Goal: Register for event/course

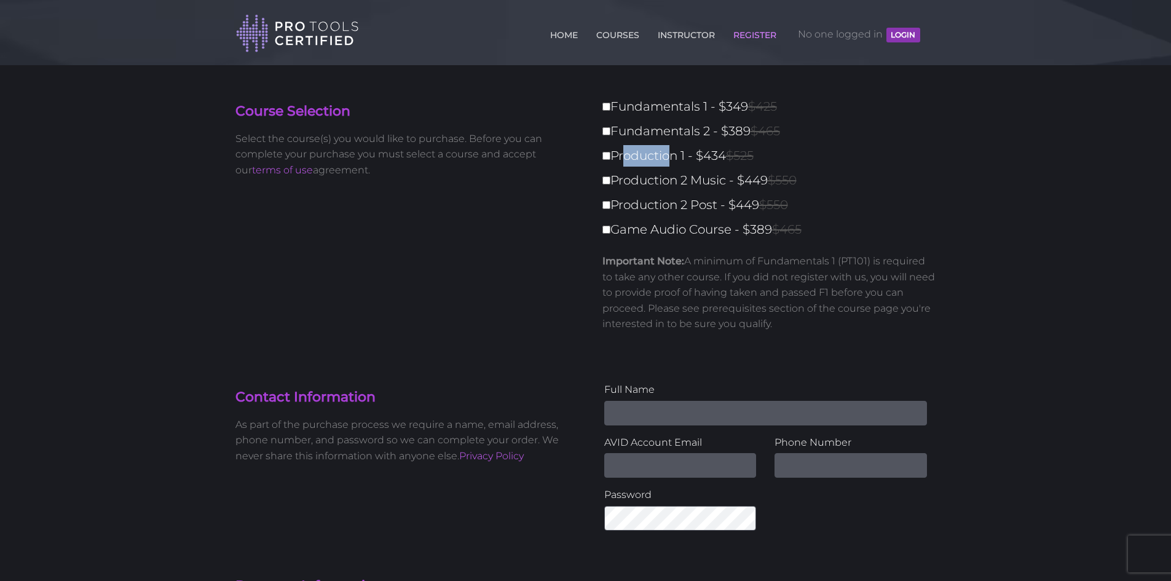
drag, startPoint x: 621, startPoint y: 152, endPoint x: 664, endPoint y: 154, distance: 43.1
click at [664, 154] on label "Production 1 - $434 $525" at bounding box center [772, 156] width 341 height 22
click at [439, 208] on div "Course Selection Select the course(s) you would like to purchase. Before you ca…" at bounding box center [585, 223] width 719 height 255
click at [604, 104] on input "Fundamentals 1 - $349 $425" at bounding box center [606, 107] width 8 height 8
checkbox input "true"
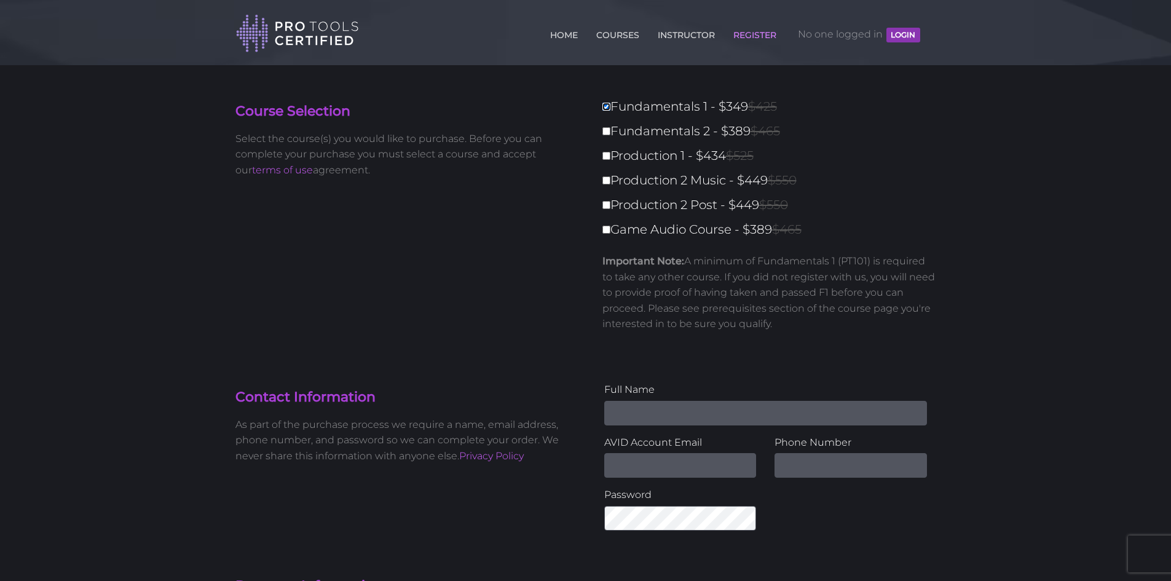
type input "349"
click at [604, 105] on input "Fundamentals 1 - $349 $425" at bounding box center [606, 107] width 8 height 8
checkbox input "false"
type input "0"
click at [437, 295] on div "Course Selection Select the course(s) you would like to purchase. Before you ca…" at bounding box center [585, 223] width 719 height 255
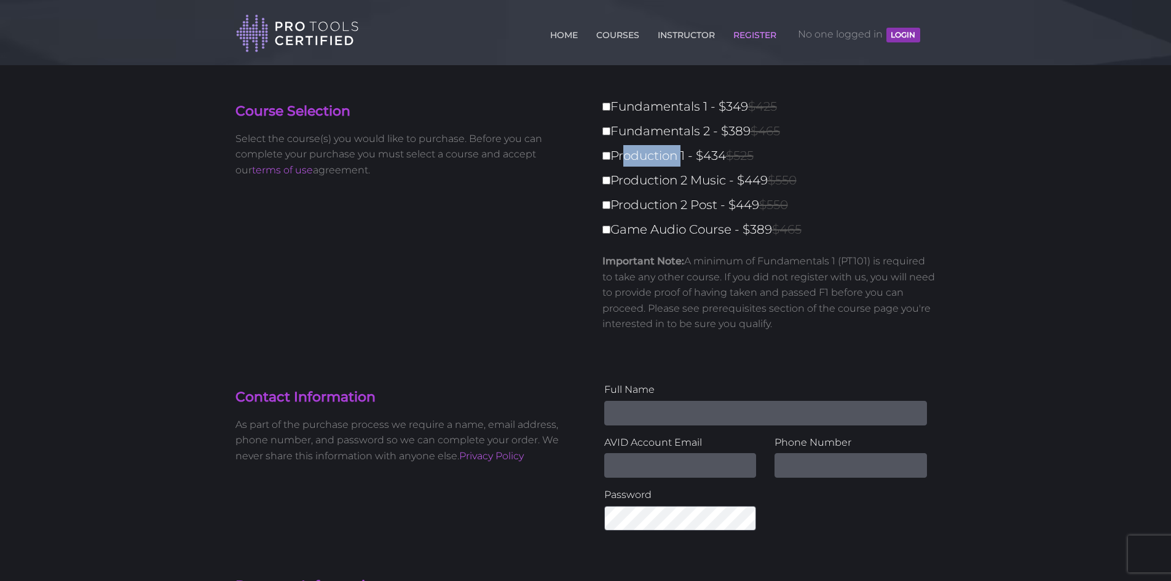
drag, startPoint x: 618, startPoint y: 156, endPoint x: 682, endPoint y: 176, distance: 67.5
click at [682, 162] on label "Production 1 - $434 $525" at bounding box center [772, 156] width 341 height 22
drag, startPoint x: 609, startPoint y: 179, endPoint x: 717, endPoint y: 178, distance: 107.6
click at [717, 178] on label "Production 2 Music - $449 $550" at bounding box center [772, 181] width 341 height 22
drag, startPoint x: 723, startPoint y: 181, endPoint x: 616, endPoint y: 172, distance: 107.9
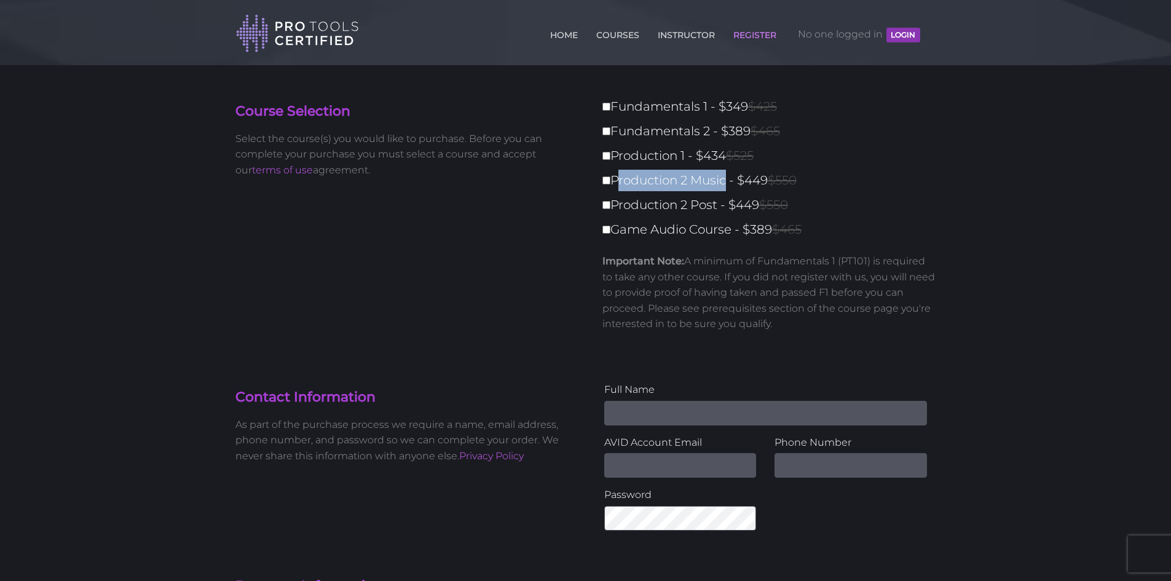
click at [616, 172] on label "Production 2 Music - $449 $550" at bounding box center [772, 181] width 341 height 22
click at [564, 238] on div "Course Selection Select the course(s) you would like to purchase. Before you ca…" at bounding box center [585, 223] width 719 height 255
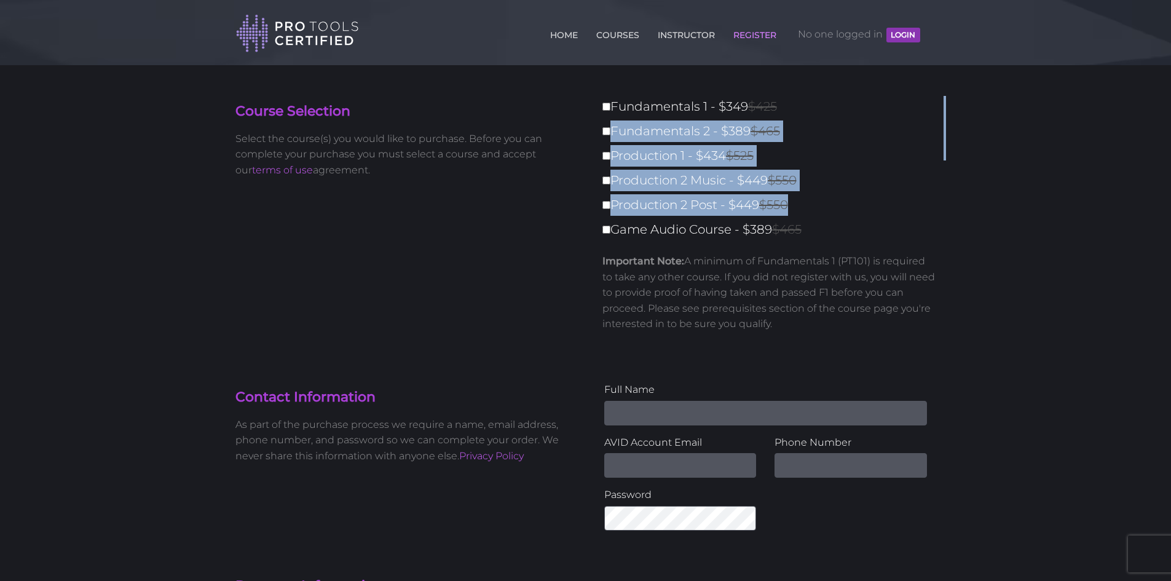
drag, startPoint x: 656, startPoint y: 109, endPoint x: 828, endPoint y: 203, distance: 195.8
click at [828, 203] on div "Fundamentals 1 - $349 $425 Fundamentals 2 - $389 $465 Production 1 - $434 $525 …" at bounding box center [765, 219] width 341 height 246
copy div "Fundamentals 2 - $389 $465 Production 1 - $434 $525 Production 2 Music - $449 $…"
click at [891, 178] on label "Production 2 Music - $449 $550" at bounding box center [772, 181] width 341 height 22
click at [610, 178] on input "Production 2 Music - $449 $550" at bounding box center [606, 180] width 8 height 8
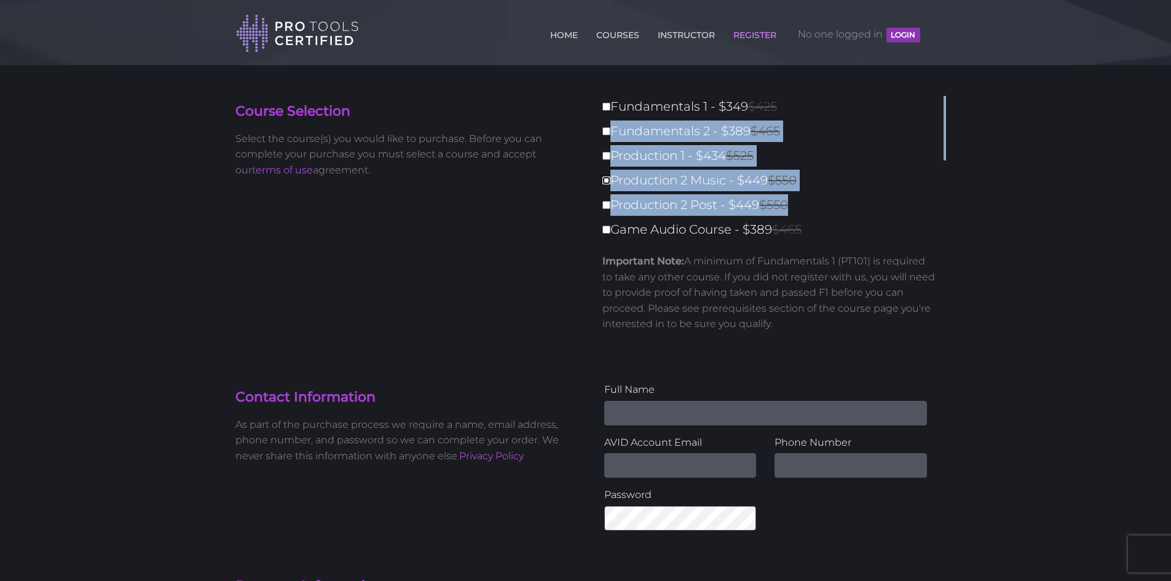
checkbox input "true"
type input "449"
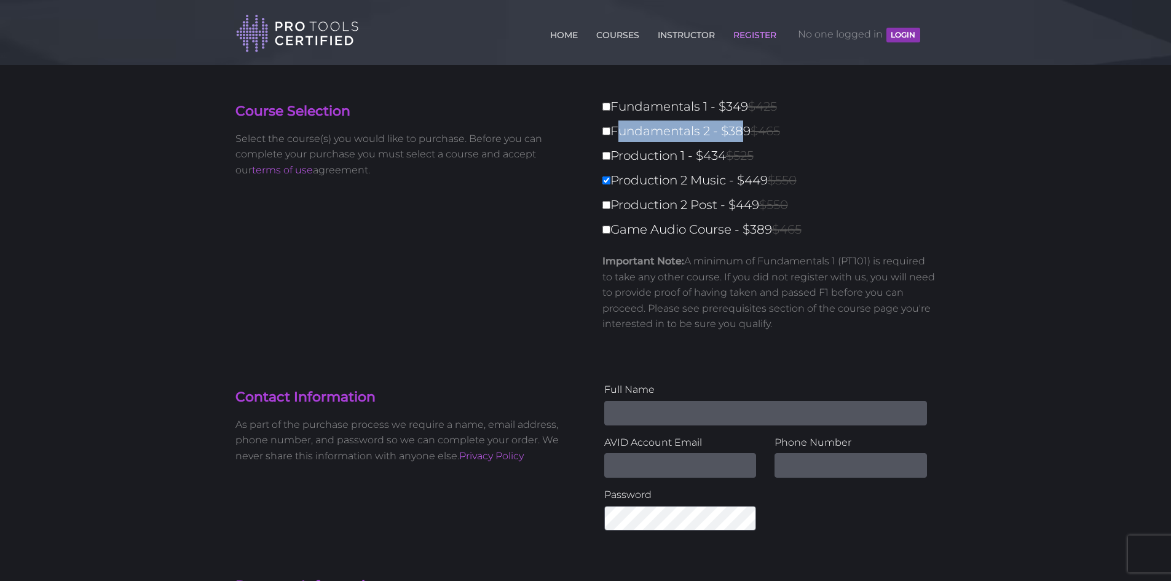
drag, startPoint x: 613, startPoint y: 130, endPoint x: 718, endPoint y: 133, distance: 105.1
click at [741, 132] on label "Fundamentals 2 - $389 $465" at bounding box center [772, 131] width 341 height 22
click at [603, 150] on div "Fundamentals 1 - $349 $425 Fundamentals 2 - $389 $465 Production 1 - $434 $525 …" at bounding box center [765, 219] width 341 height 246
copy label "Production 1 - $434 $525"
drag, startPoint x: 609, startPoint y: 152, endPoint x: 752, endPoint y: 162, distance: 143.5
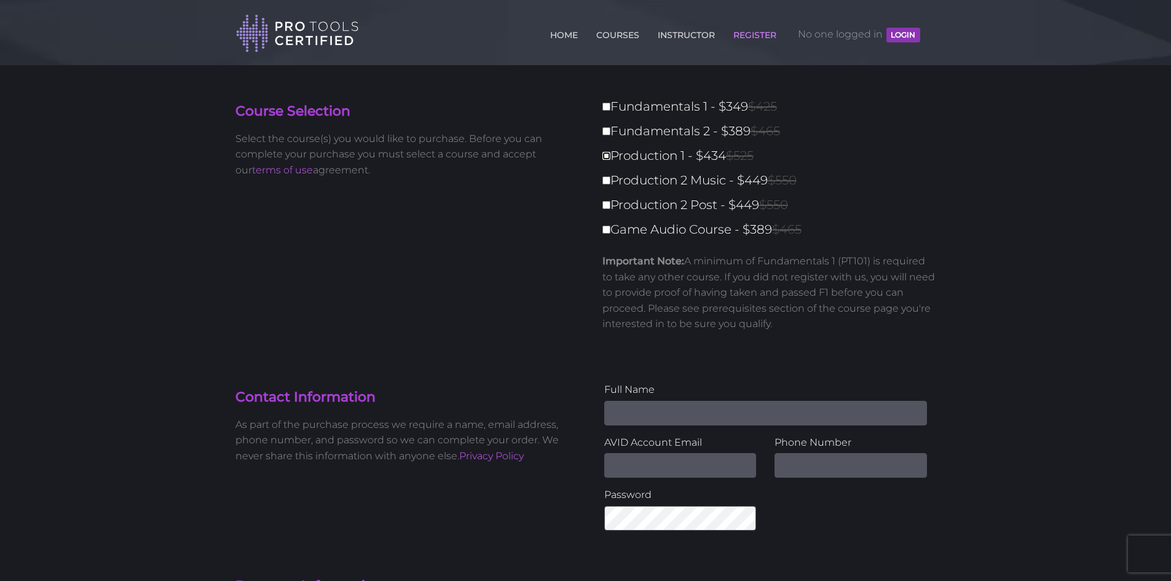
click at [752, 162] on label "Production 1 - $434 $525" at bounding box center [772, 156] width 341 height 22
click at [610, 160] on input "Production 1 - $434 $525" at bounding box center [606, 156] width 8 height 8
checkbox input "true"
type input "434"
drag, startPoint x: 780, startPoint y: 228, endPoint x: 602, endPoint y: 149, distance: 195.4
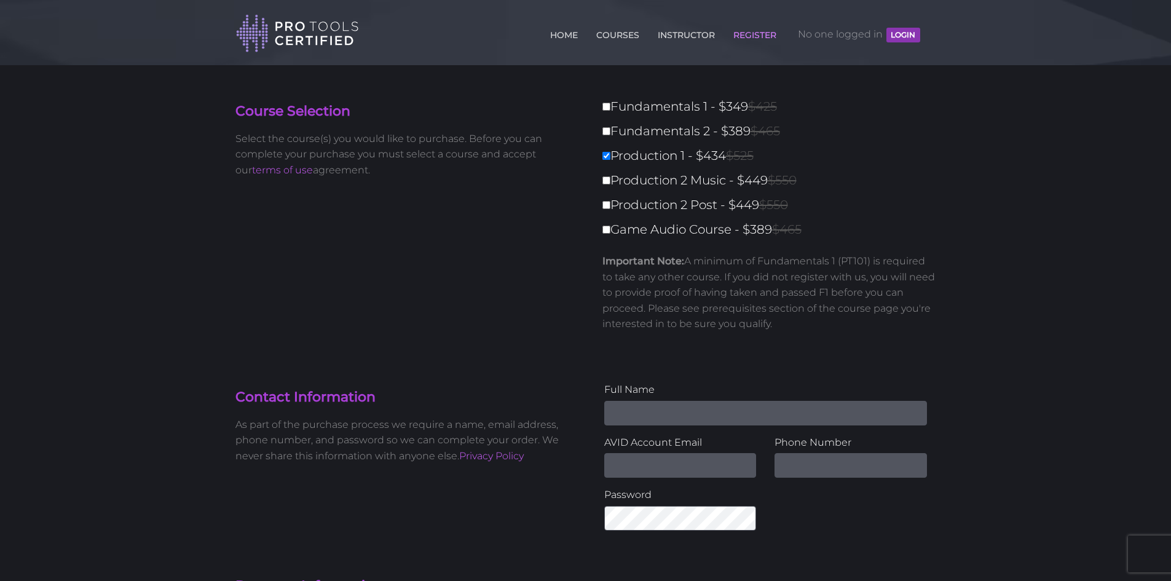
click at [602, 149] on div "Fundamentals 1 - $349 $425 Fundamentals 2 - $389 $465 Production 1 - $434 $525 …" at bounding box center [765, 219] width 341 height 246
copy div "Production 1 - $434 $525 Production 2 Music - $449 $550 Production 2 Post - $44…"
click at [460, 243] on div "Course Selection Select the course(s) you would like to purchase. Before you ca…" at bounding box center [585, 223] width 719 height 255
click at [632, 157] on label "Production 1 - $434 $525" at bounding box center [772, 156] width 341 height 22
click at [610, 157] on input "Production 1 - $434 $525" at bounding box center [606, 156] width 8 height 8
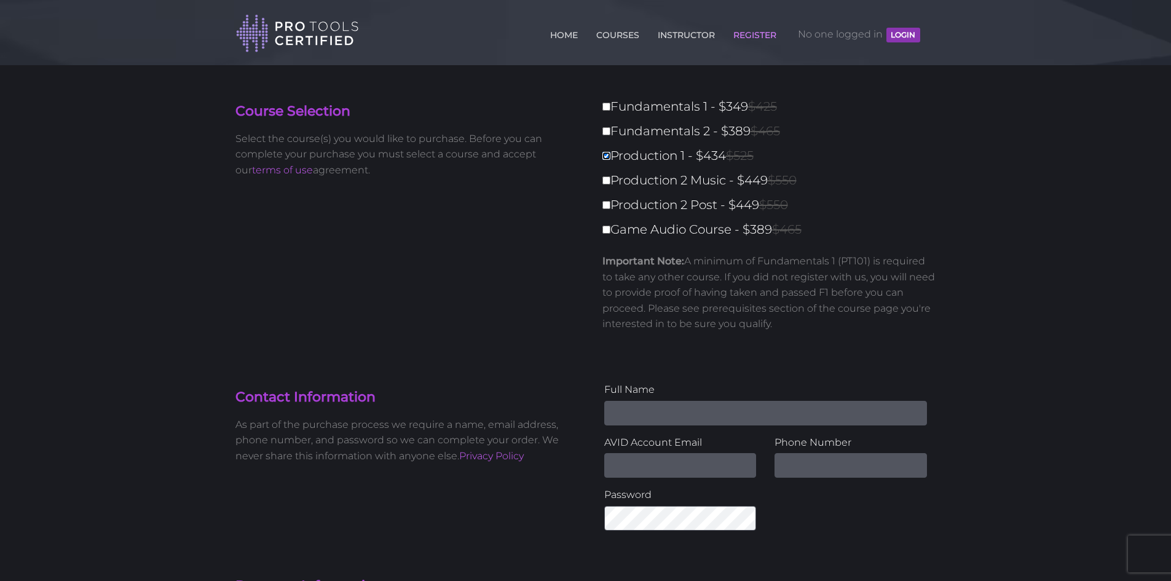
checkbox input "false"
type input "0"
click at [621, 39] on link "COURSES" at bounding box center [617, 33] width 49 height 20
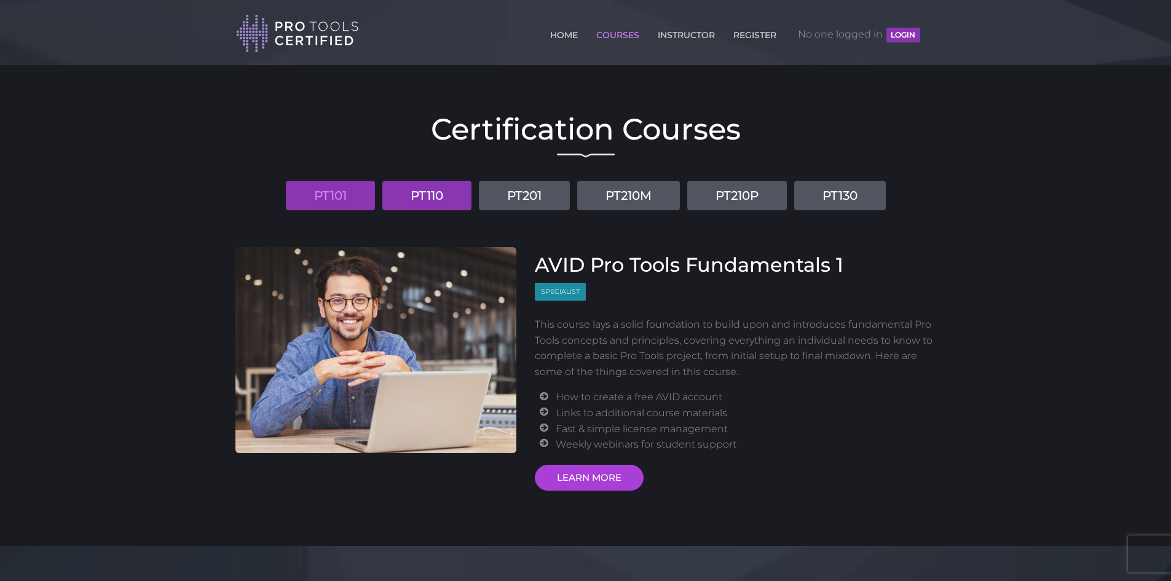
click at [445, 196] on link "PT110" at bounding box center [426, 195] width 89 height 29
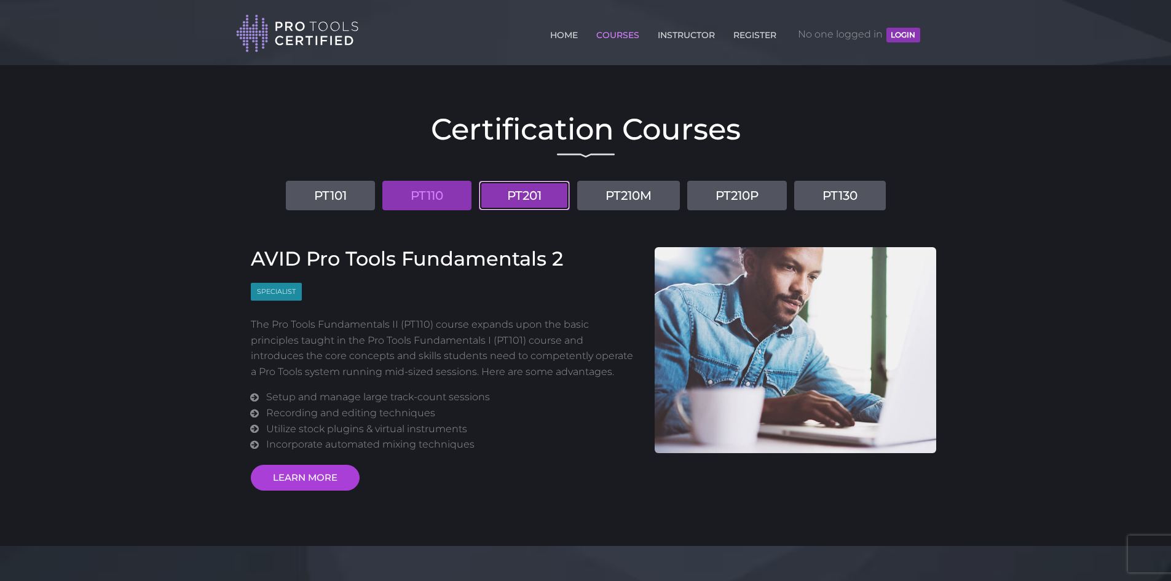
click at [514, 197] on link "PT201" at bounding box center [524, 195] width 91 height 29
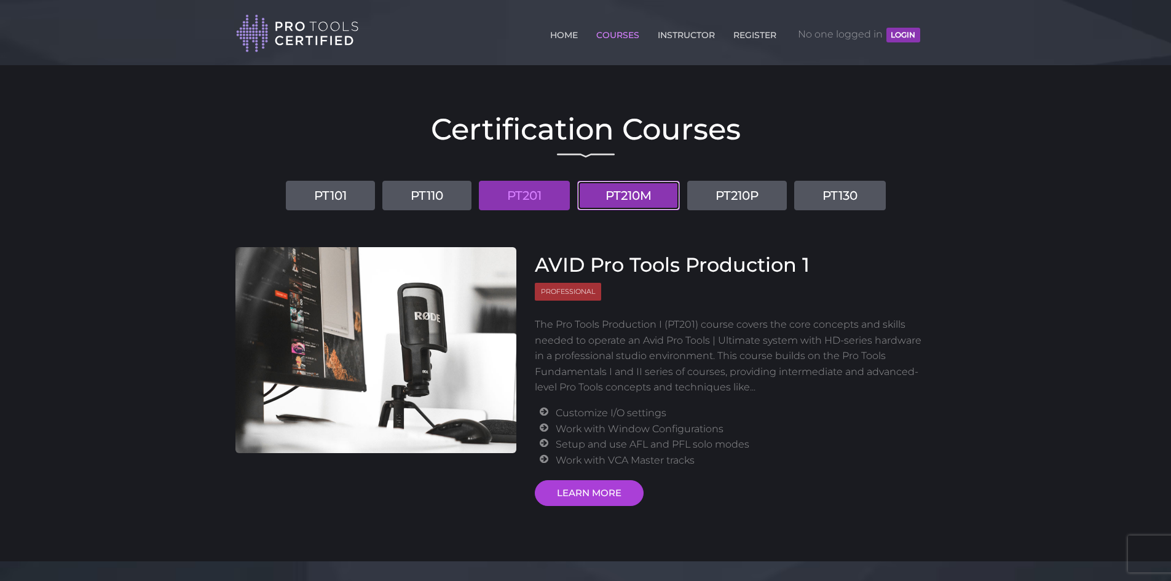
click at [627, 198] on link "PT210M" at bounding box center [628, 195] width 103 height 29
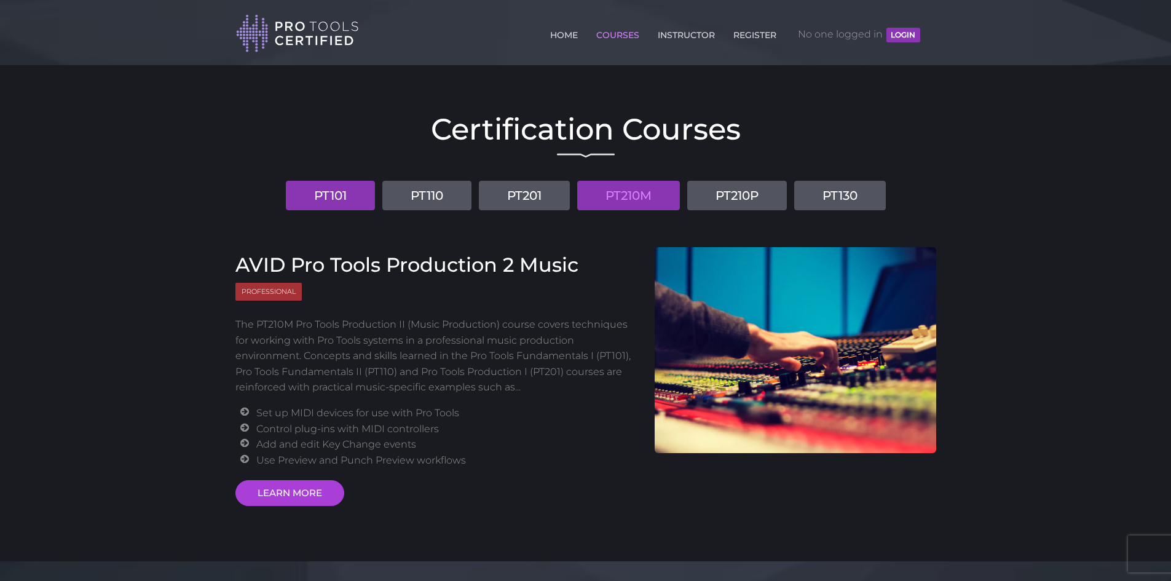
click at [345, 200] on link "PT101" at bounding box center [330, 195] width 89 height 29
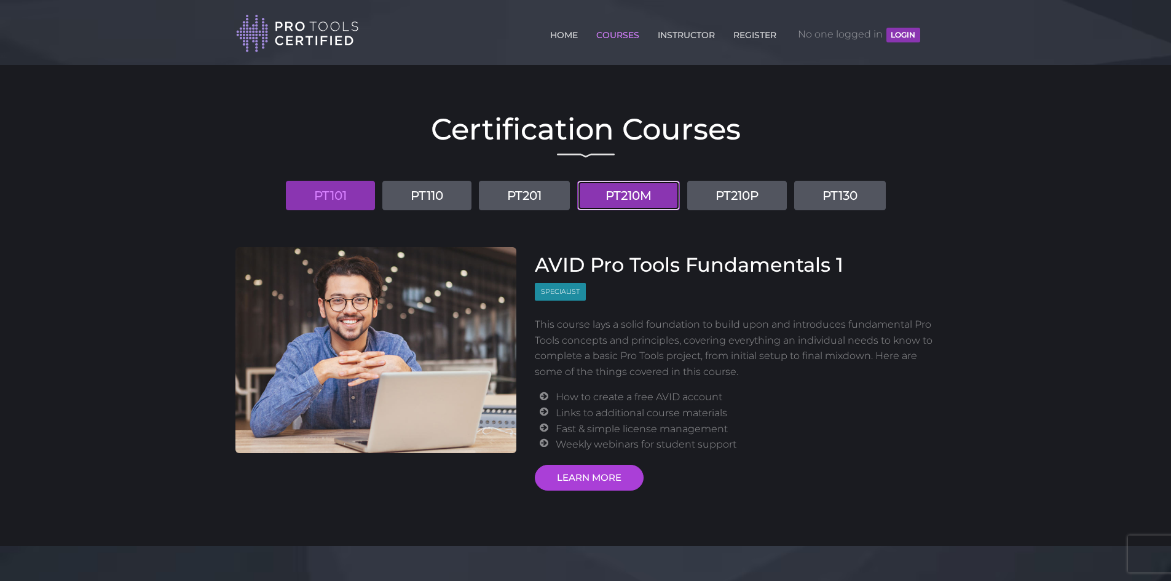
click at [664, 199] on link "PT210M" at bounding box center [628, 195] width 103 height 29
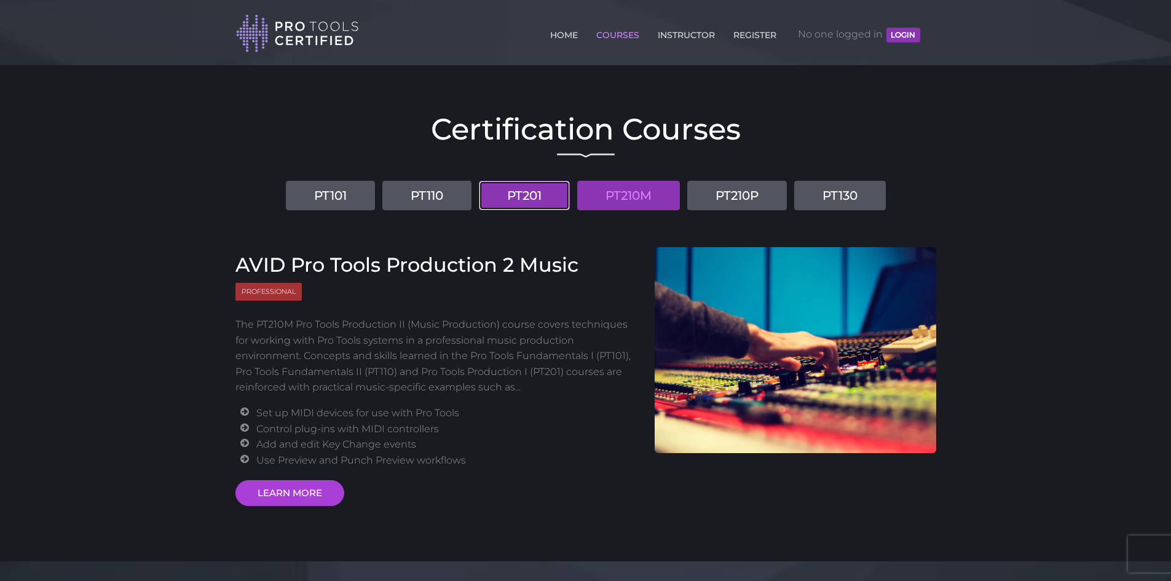
click at [545, 187] on link "PT201" at bounding box center [524, 195] width 91 height 29
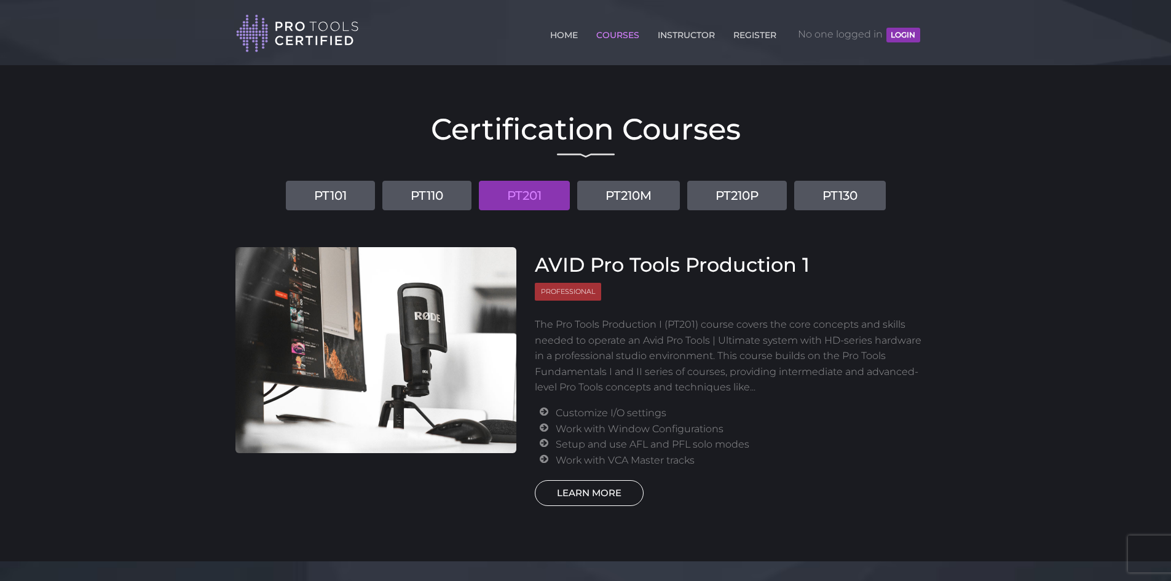
click at [605, 489] on link "LEARN MORE" at bounding box center [589, 493] width 109 height 26
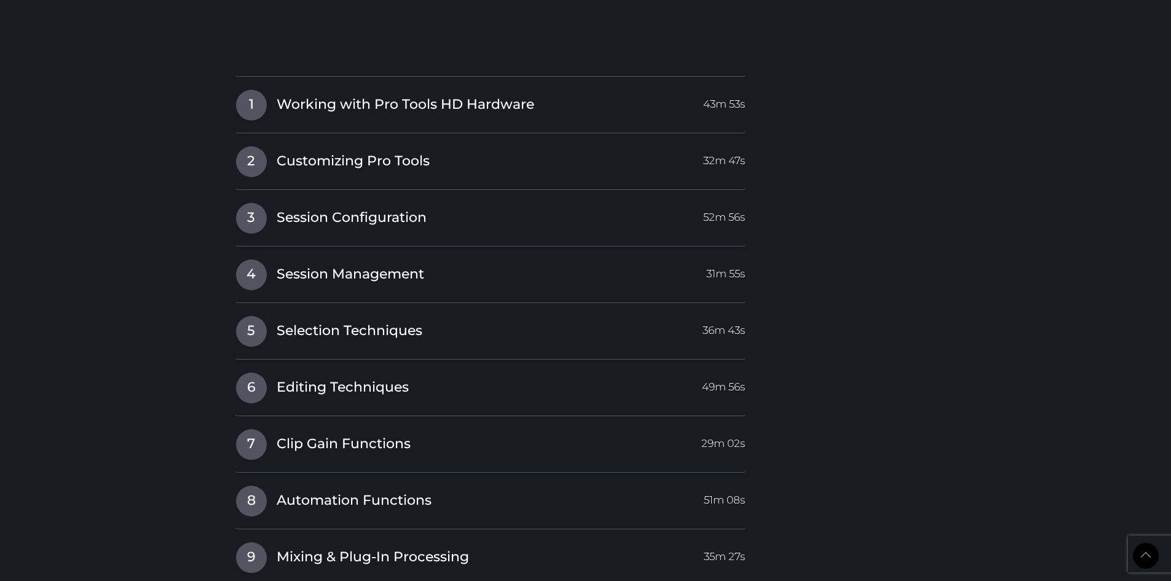
scroll to position [1905, 0]
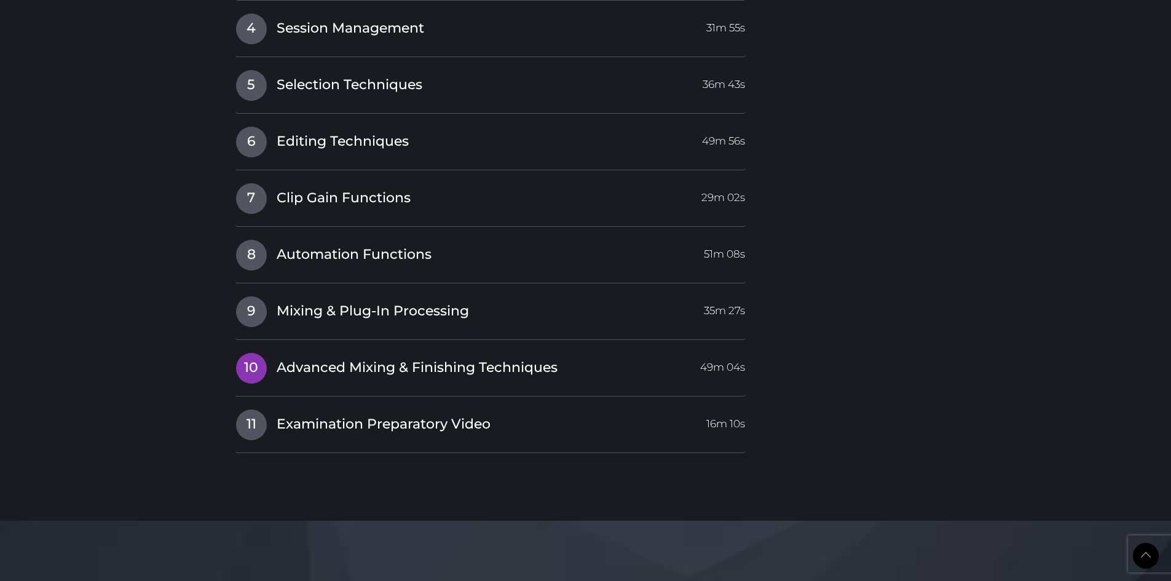
click at [305, 360] on span "Advanced Mixing & Finishing Techniques" at bounding box center [417, 367] width 281 height 19
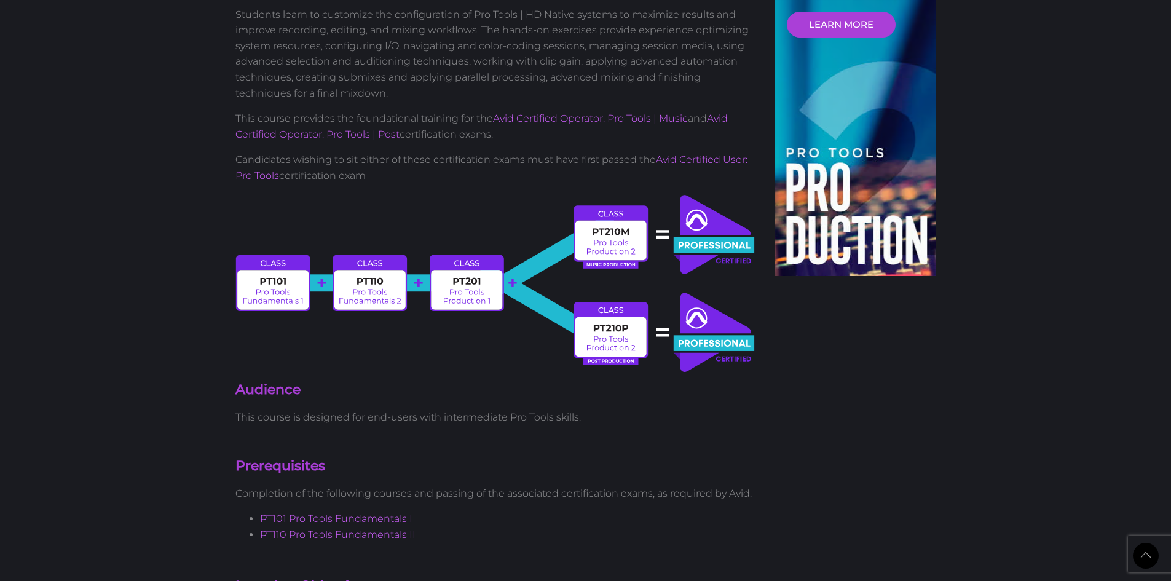
scroll to position [288, 0]
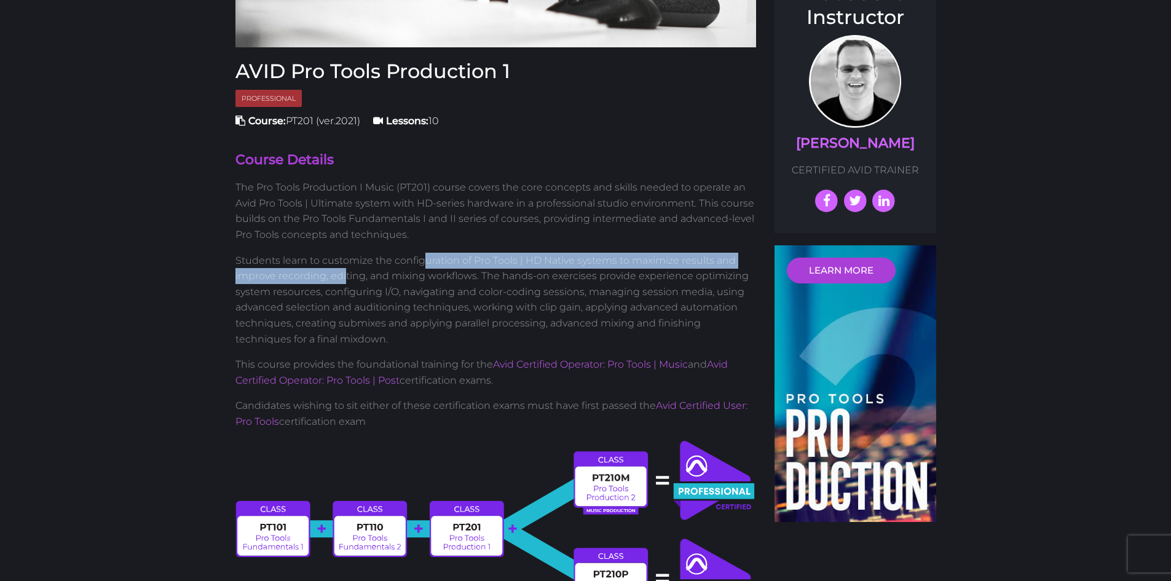
drag, startPoint x: 344, startPoint y: 269, endPoint x: 423, endPoint y: 265, distance: 78.7
click at [422, 265] on p "Students learn to customize the configuration of Pro Tools | HD Native systems …" at bounding box center [495, 300] width 521 height 95
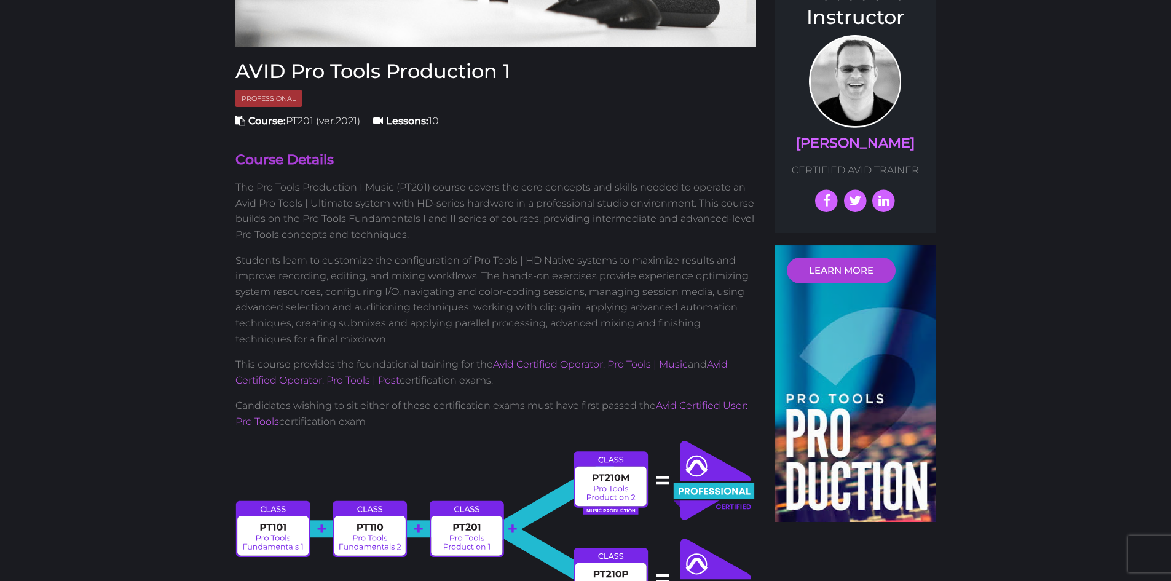
click at [432, 272] on p "Students learn to customize the configuration of Pro Tools | HD Native systems …" at bounding box center [495, 300] width 521 height 95
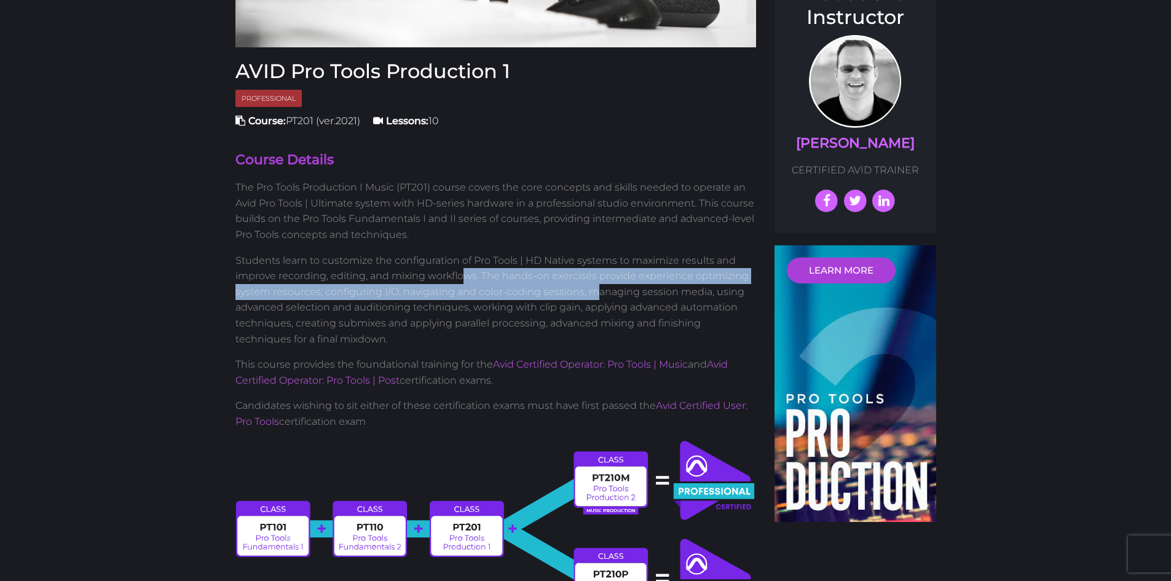
drag, startPoint x: 471, startPoint y: 276, endPoint x: 594, endPoint y: 288, distance: 123.5
click at [594, 288] on p "Students learn to customize the configuration of Pro Tools | HD Native systems …" at bounding box center [495, 300] width 521 height 95
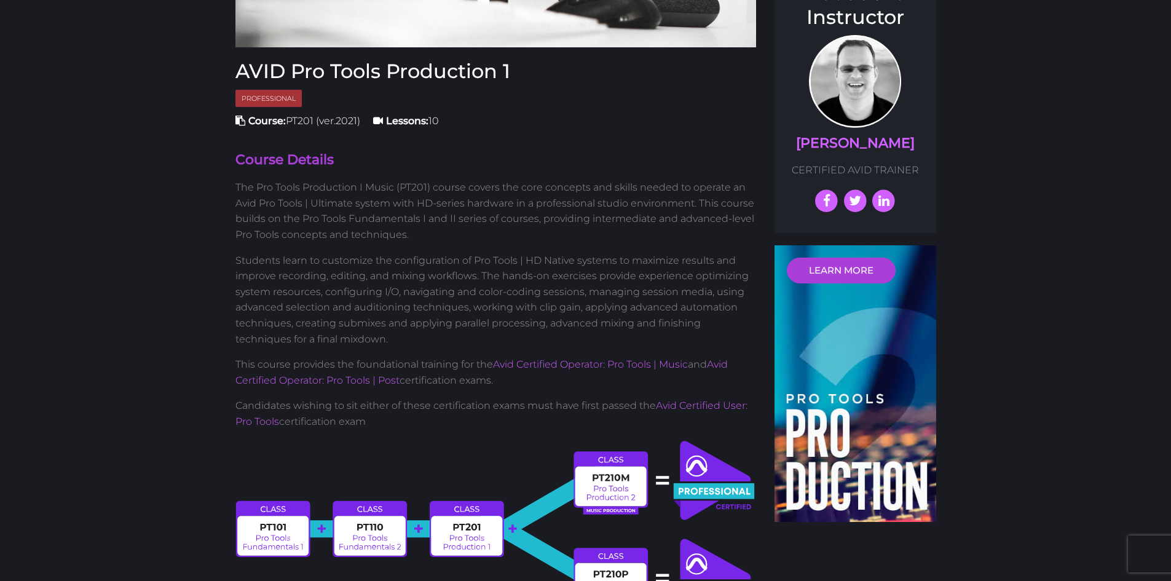
click at [594, 306] on p "Students learn to customize the configuration of Pro Tools | HD Native systems …" at bounding box center [495, 300] width 521 height 95
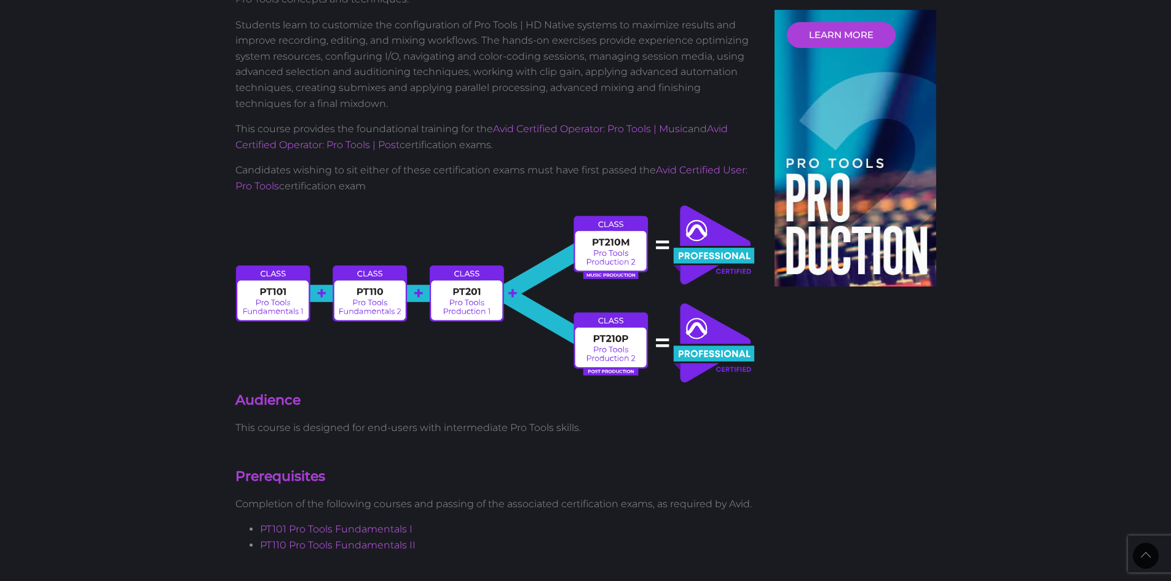
scroll to position [534, 0]
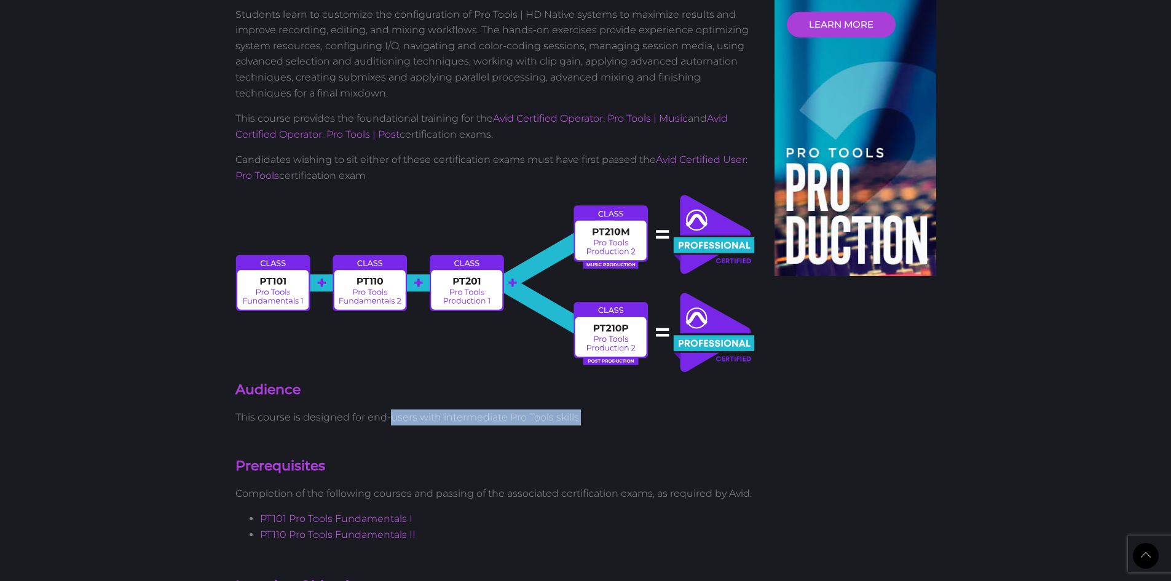
drag, startPoint x: 601, startPoint y: 418, endPoint x: 388, endPoint y: 409, distance: 212.8
click at [388, 409] on p "This course is designed for end-users with intermediate Pro Tools skills." at bounding box center [495, 417] width 521 height 16
click at [355, 388] on h4 "Audience" at bounding box center [495, 389] width 521 height 19
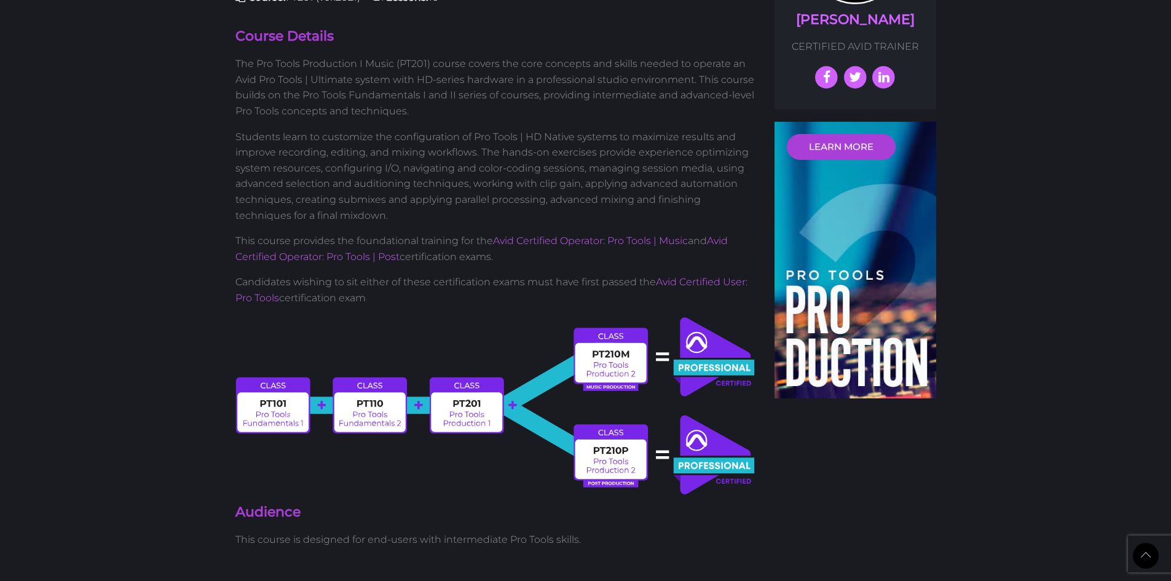
scroll to position [411, 0]
click at [677, 285] on link "Avid Certified User: Pro Tools" at bounding box center [491, 291] width 512 height 28
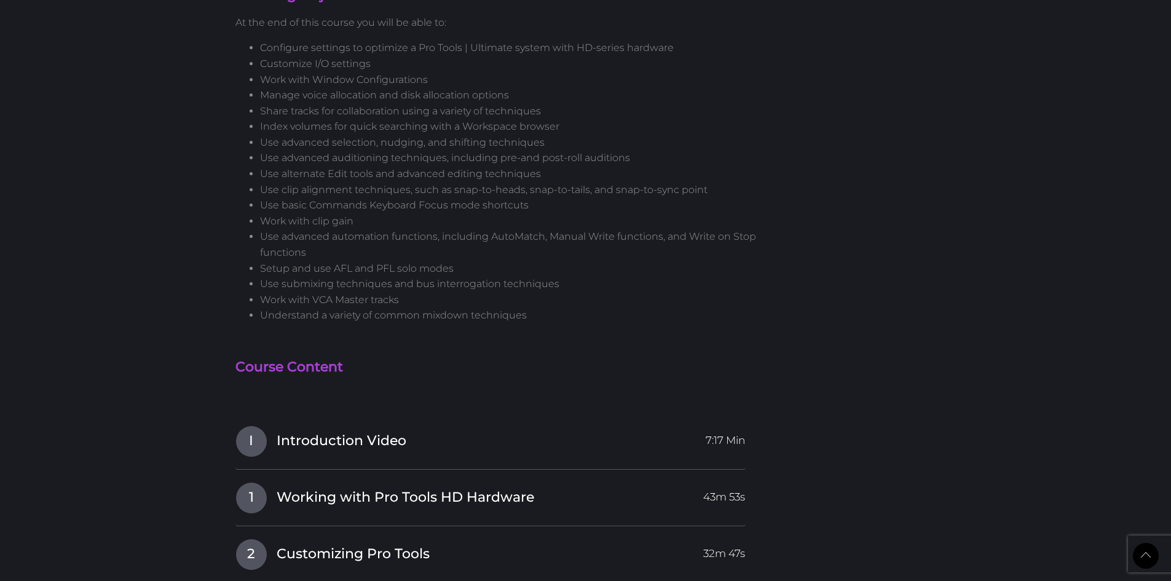
scroll to position [1352, 0]
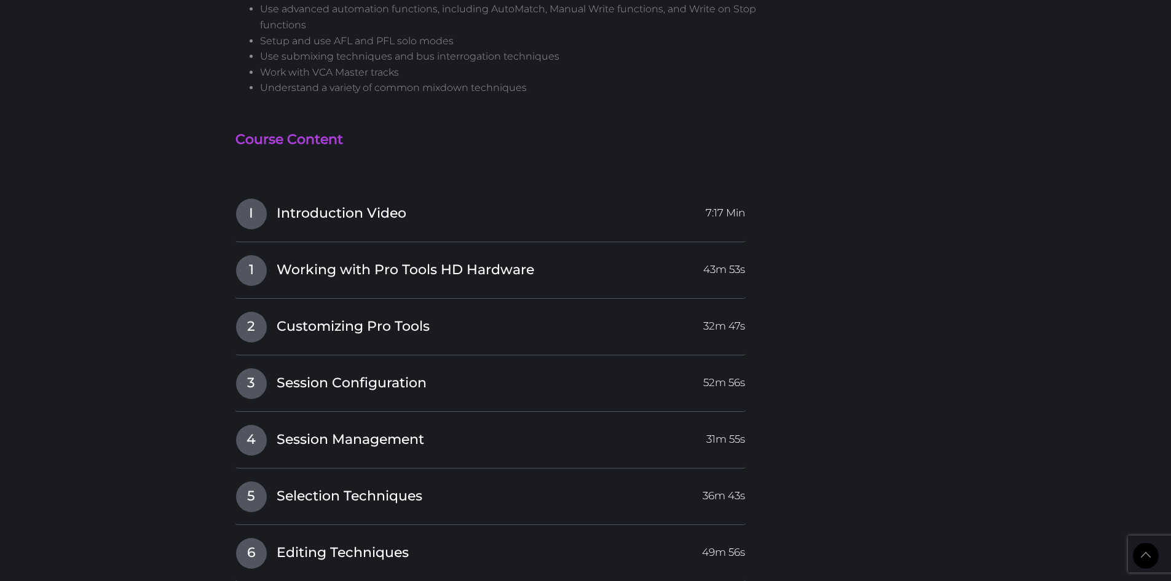
click at [303, 344] on div "2 Customizing Pro Tools 32m 47s Secure Content You must be logged in to view th…" at bounding box center [490, 333] width 511 height 44
click at [305, 323] on span "Customizing Pro Tools" at bounding box center [353, 326] width 153 height 19
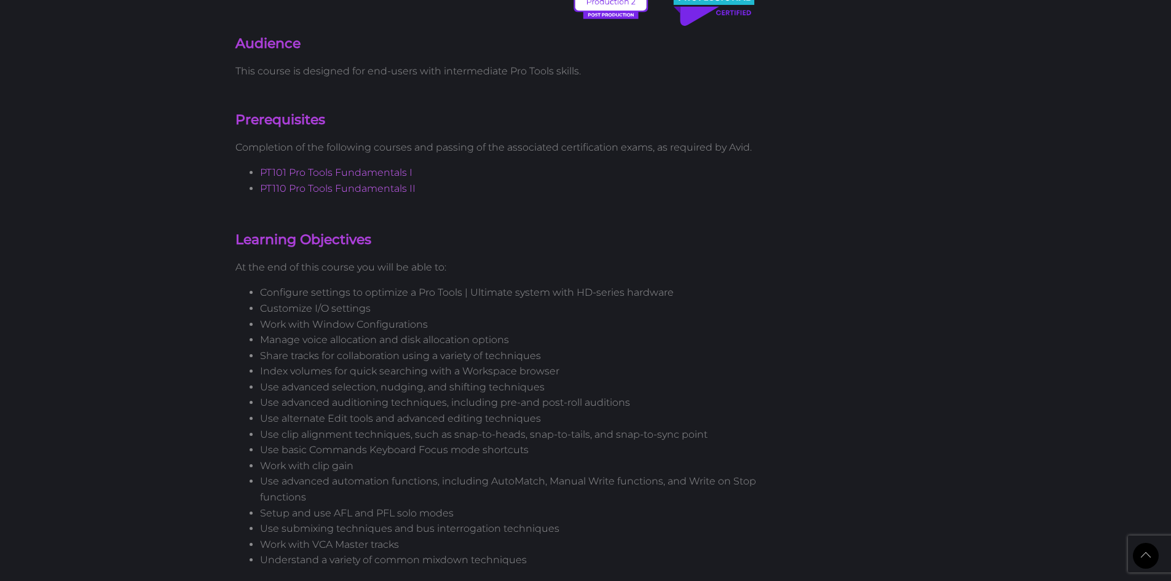
scroll to position [676, 0]
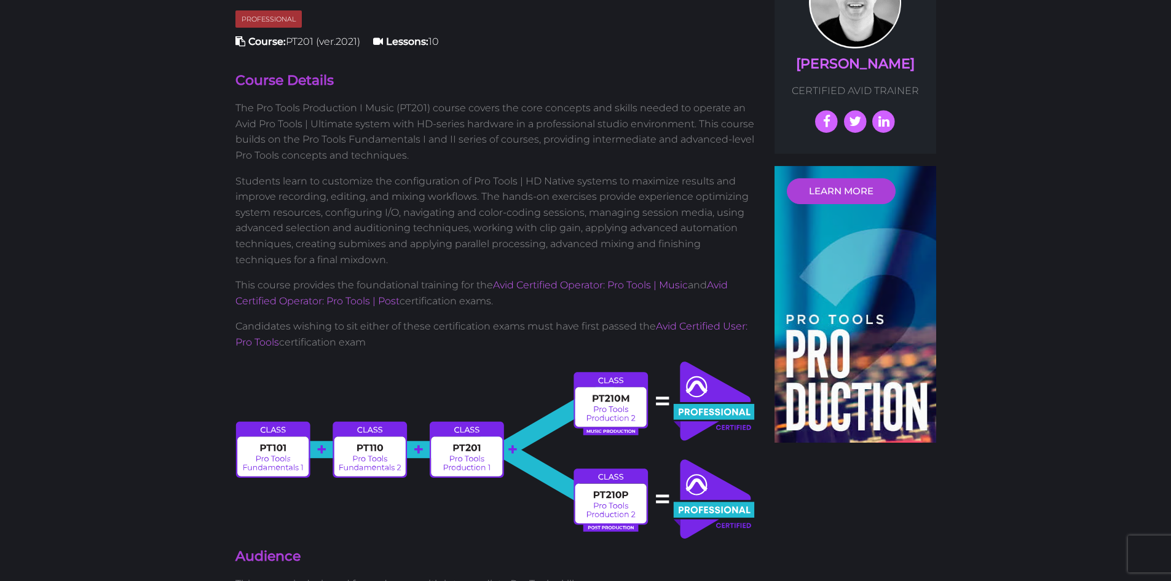
scroll to position [369, 0]
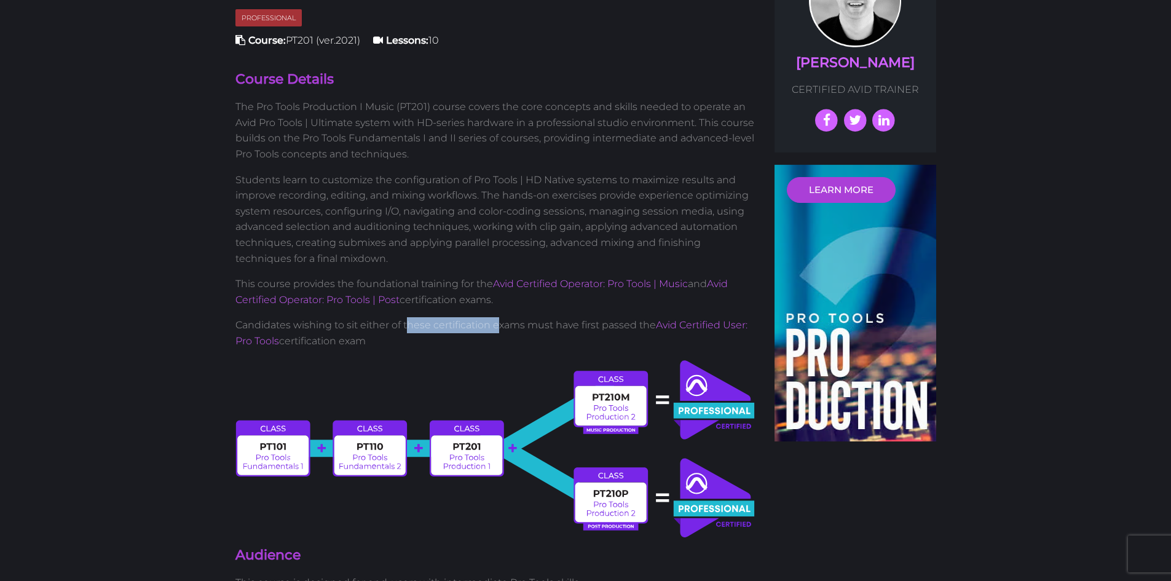
drag, startPoint x: 404, startPoint y: 321, endPoint x: 499, endPoint y: 328, distance: 94.8
click at [499, 328] on p "Candidates wishing to sit either of these certification exams must have first p…" at bounding box center [495, 332] width 521 height 31
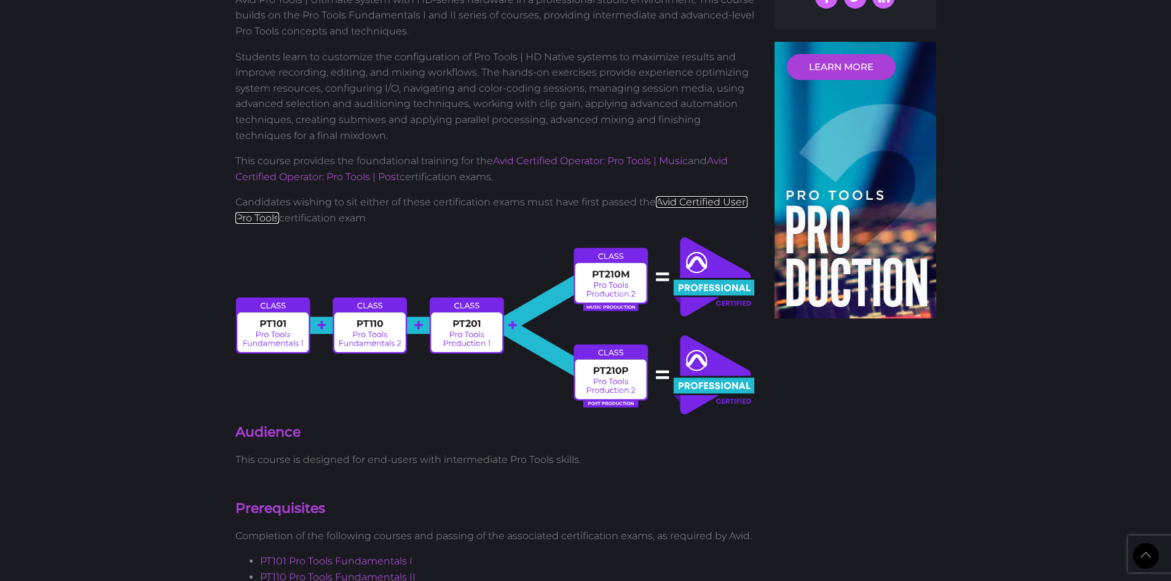
click at [680, 200] on link "Avid Certified User: Pro Tools" at bounding box center [491, 210] width 512 height 28
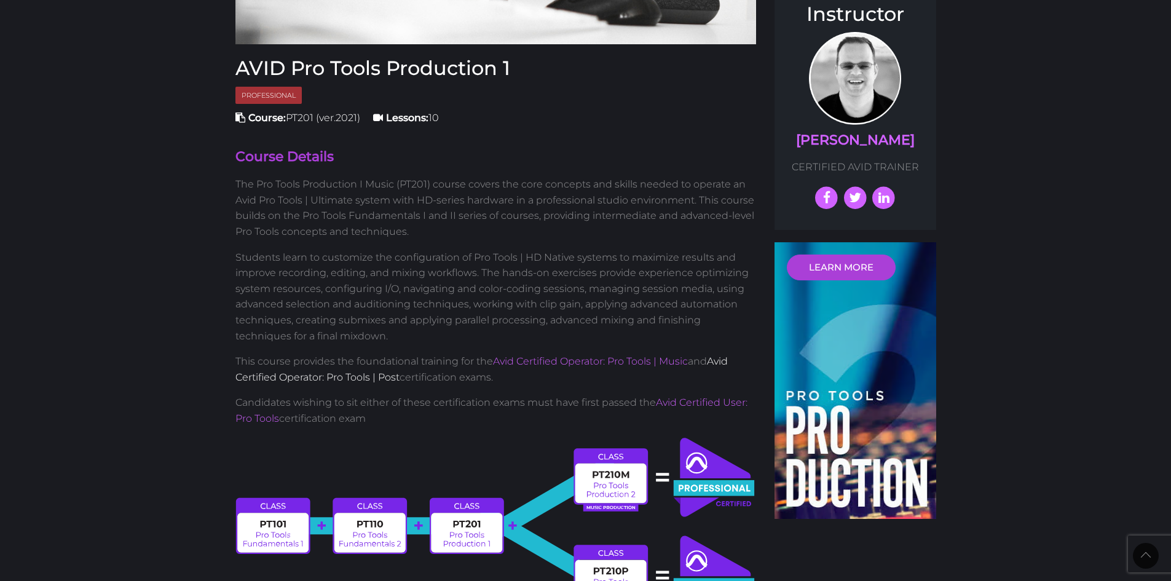
scroll to position [123, 0]
